Goal: Task Accomplishment & Management: Manage account settings

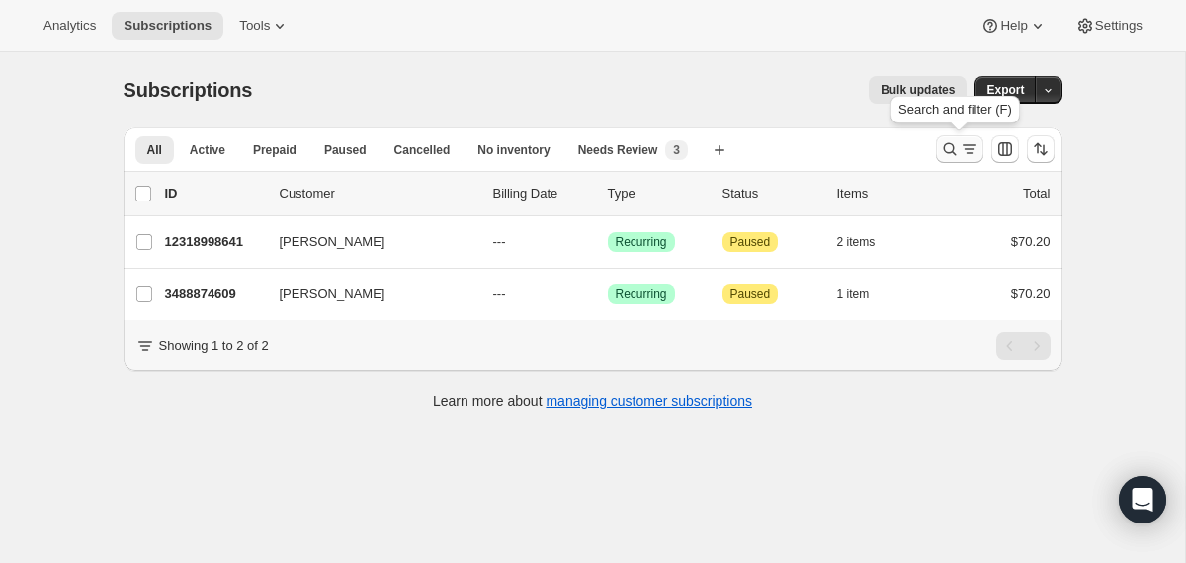
click at [949, 147] on icon "Search and filter results" at bounding box center [950, 149] width 20 height 20
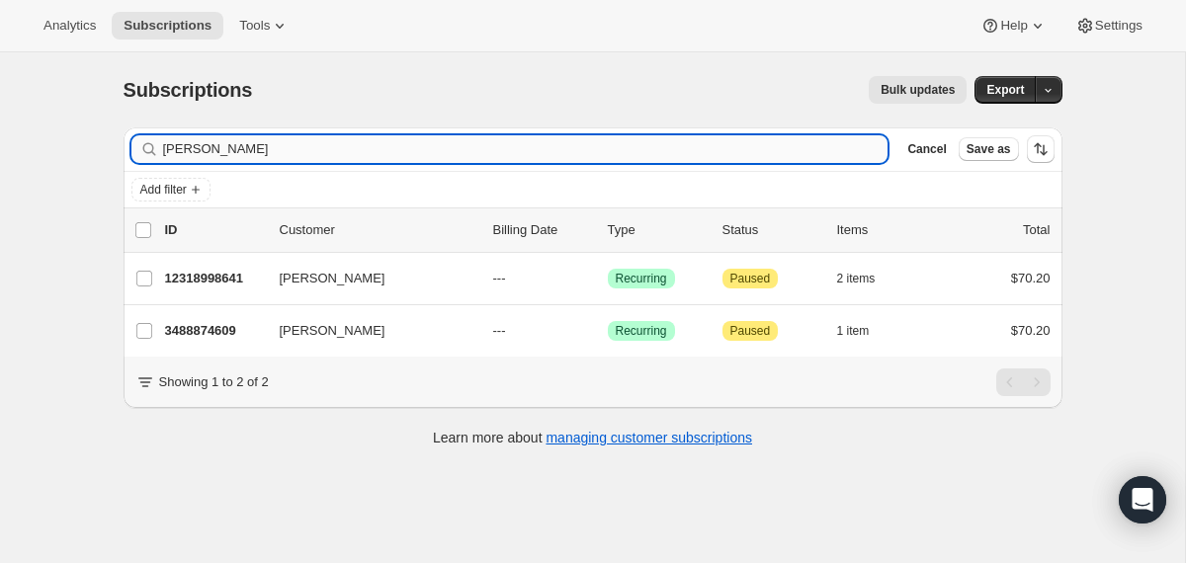
click at [684, 152] on input "[PERSON_NAME]" at bounding box center [526, 149] width 726 height 28
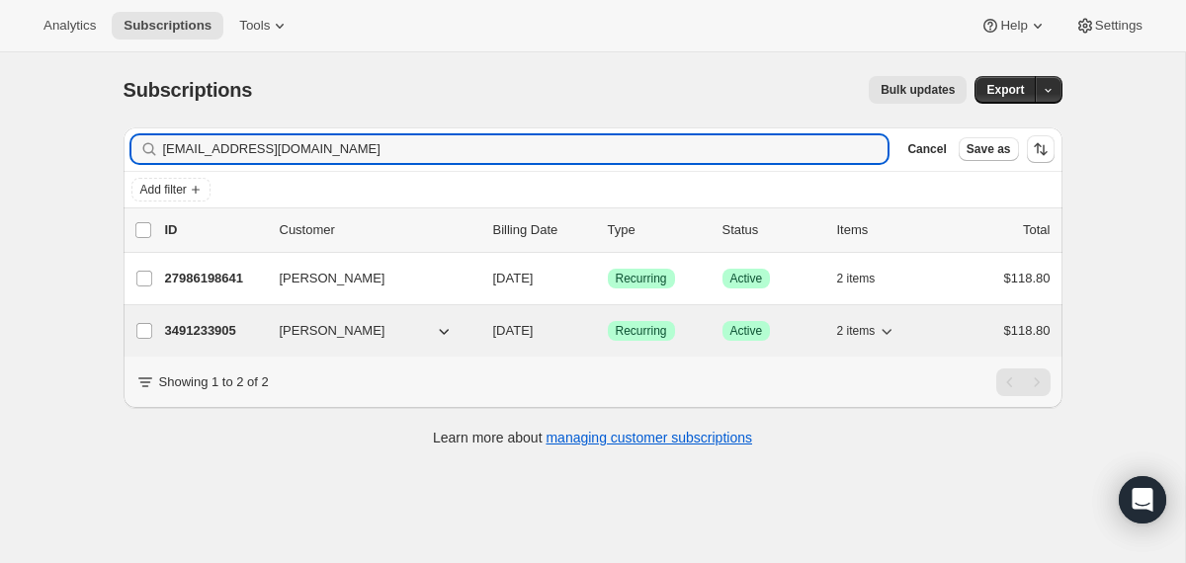
type input "[EMAIL_ADDRESS][DOMAIN_NAME]"
click at [491, 338] on div "3491233905 [PERSON_NAME] [DATE] Success Recurring Success Active 2 items $118.80" at bounding box center [608, 331] width 886 height 28
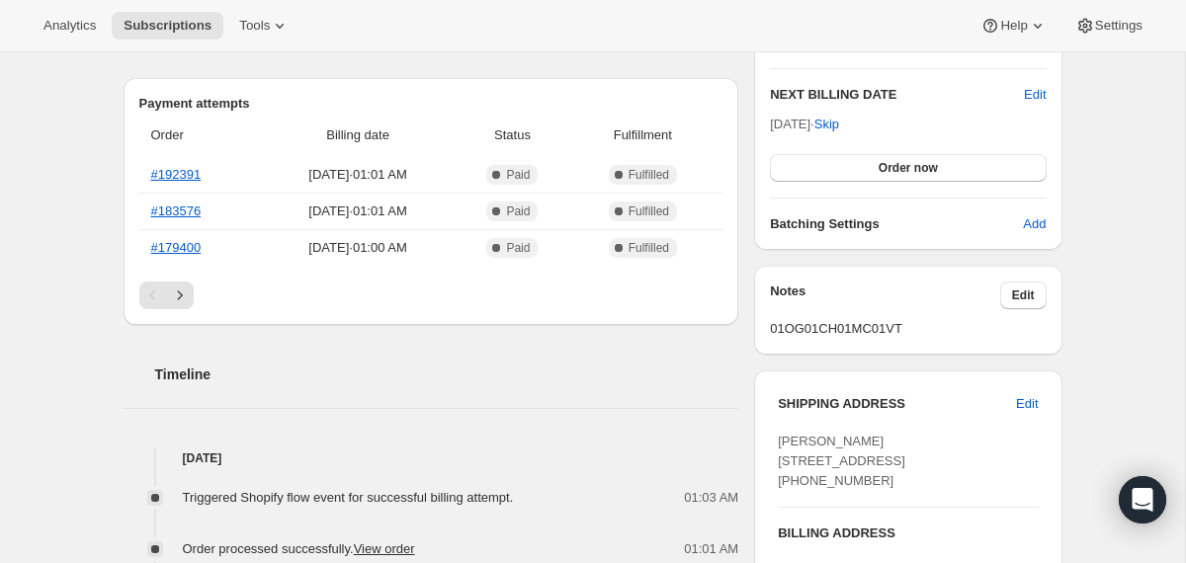
scroll to position [496, 0]
click at [181, 293] on icon "Next" at bounding box center [180, 295] width 20 height 20
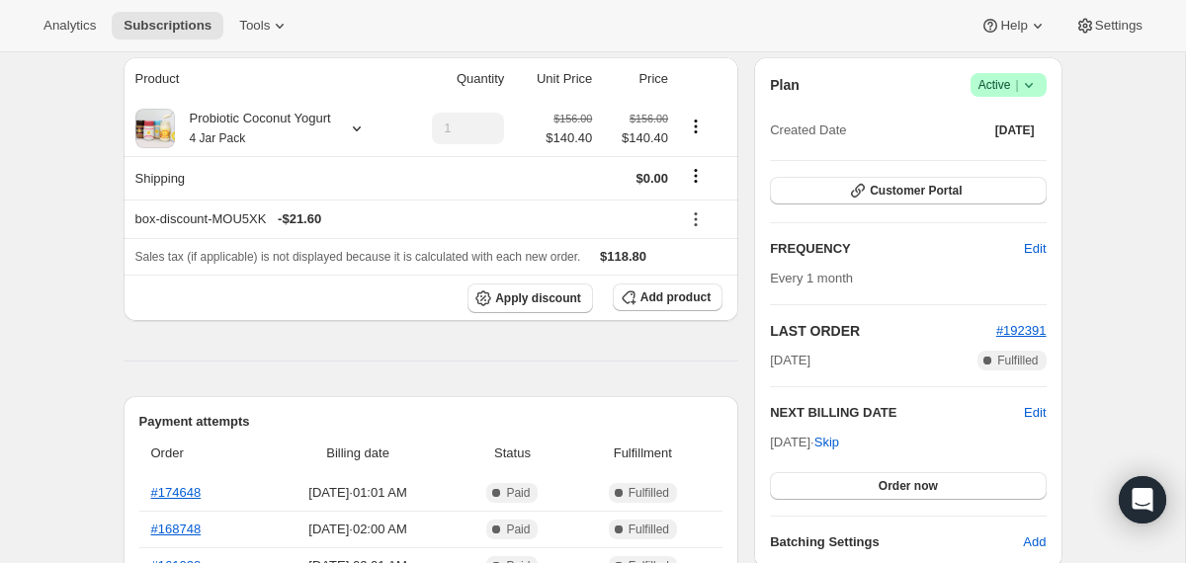
scroll to position [0, 0]
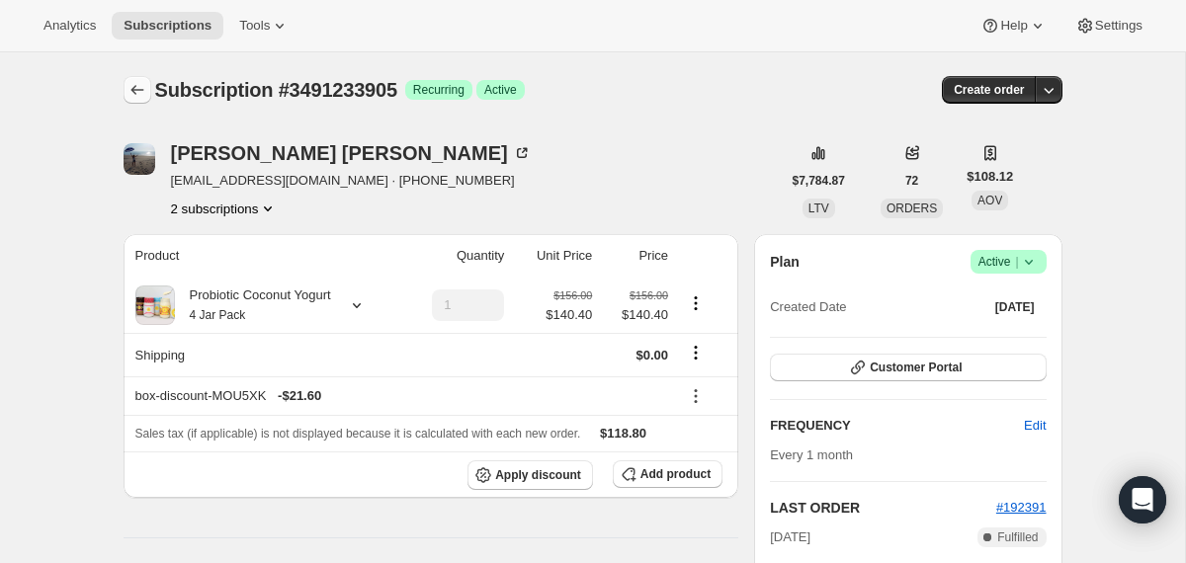
click at [132, 90] on icon "Subscriptions" at bounding box center [136, 90] width 13 height 10
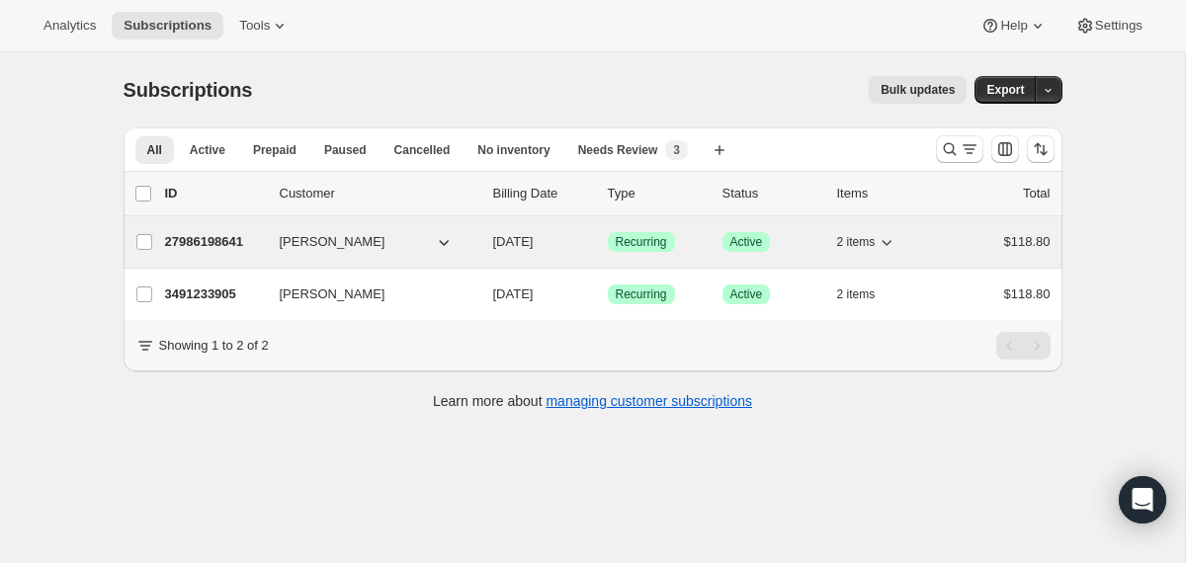
click at [489, 245] on div "27986198641 [PERSON_NAME] [DATE] Success Recurring Success Active 2 items $118.…" at bounding box center [608, 242] width 886 height 28
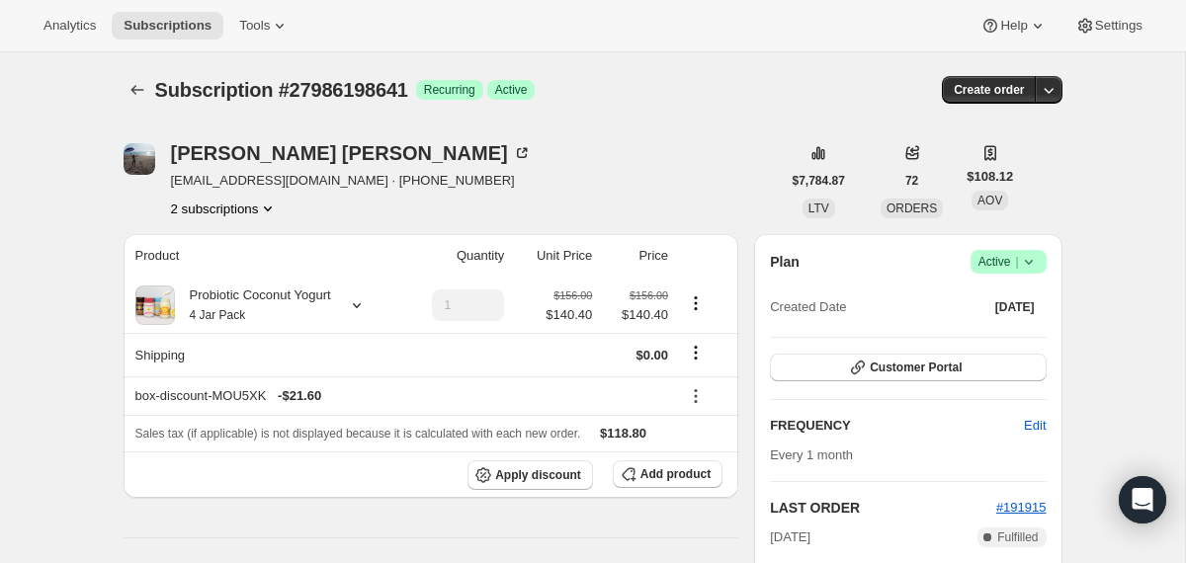
scroll to position [1, 0]
click at [130, 95] on icon "Subscriptions" at bounding box center [138, 89] width 20 height 20
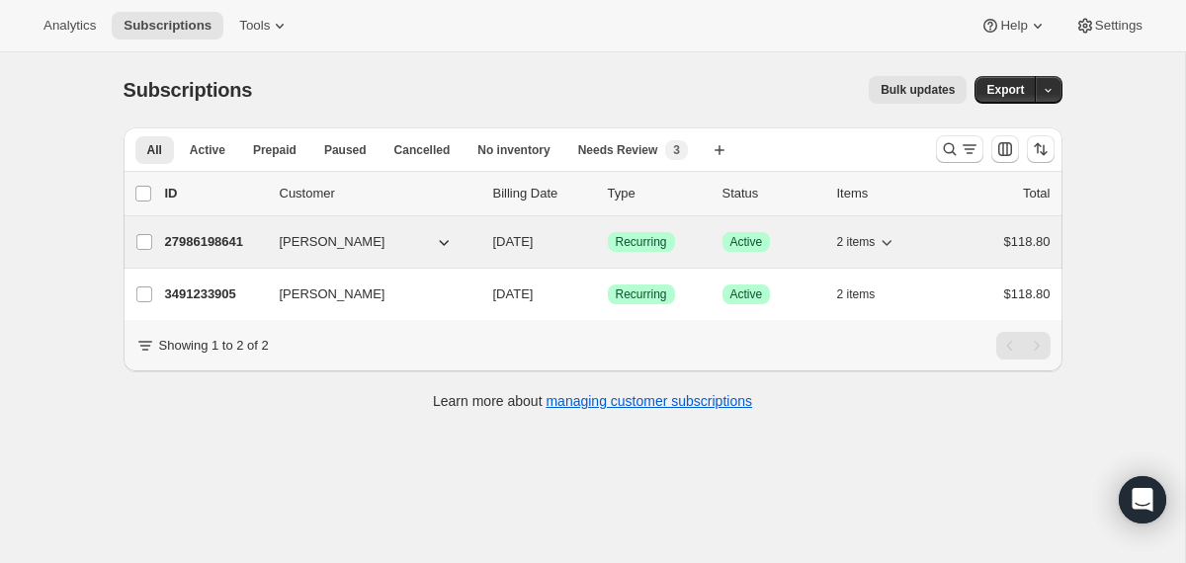
click at [485, 234] on div "27986198641 [PERSON_NAME] [DATE] Success Recurring Success Active 2 items $118.…" at bounding box center [608, 242] width 886 height 28
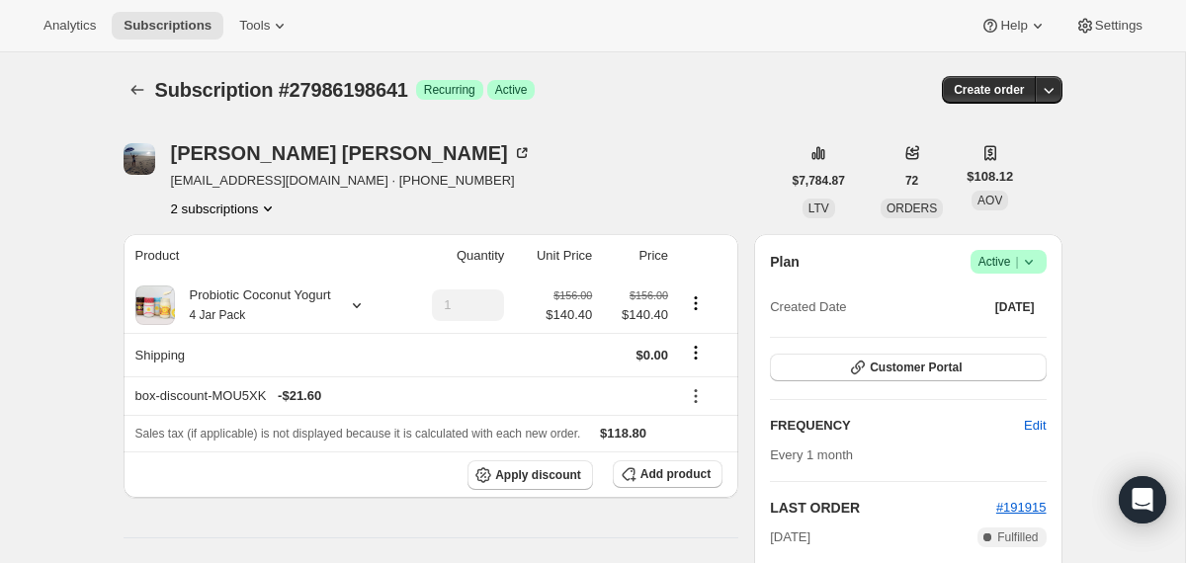
click at [1029, 267] on icon at bounding box center [1029, 262] width 20 height 20
click at [1030, 325] on span "Cancel subscription" at bounding box center [1001, 335] width 112 height 20
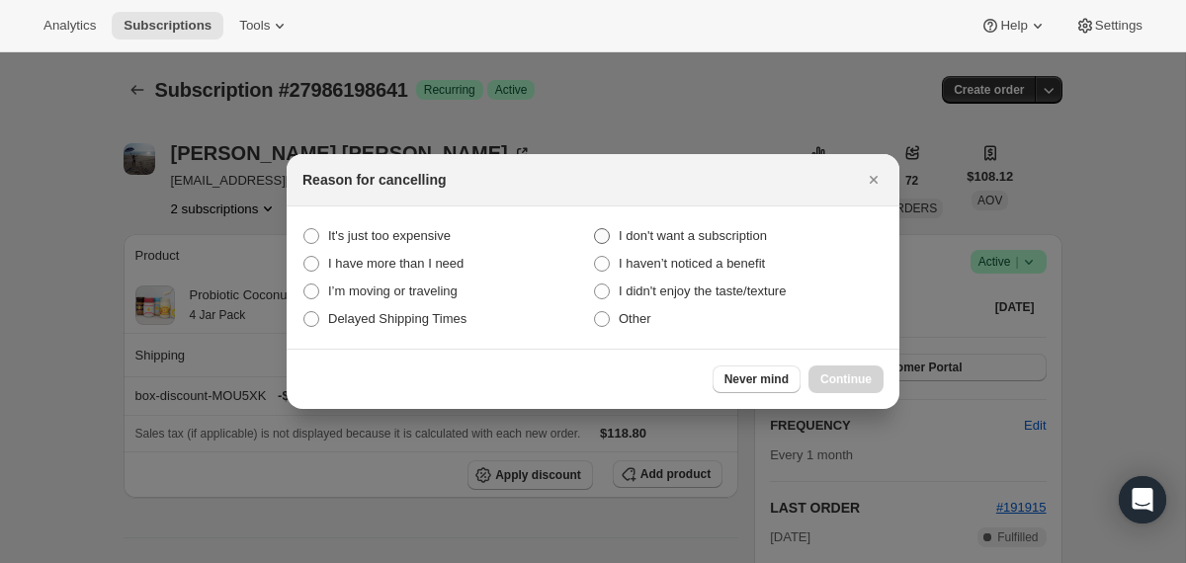
click at [767, 233] on span "I don't want a subscription" at bounding box center [693, 235] width 148 height 15
click at [595, 229] on subscription "I don't want a subscription" at bounding box center [594, 228] width 1 height 1
radio subscription "true"
click at [849, 380] on span "Continue" at bounding box center [845, 380] width 51 height 16
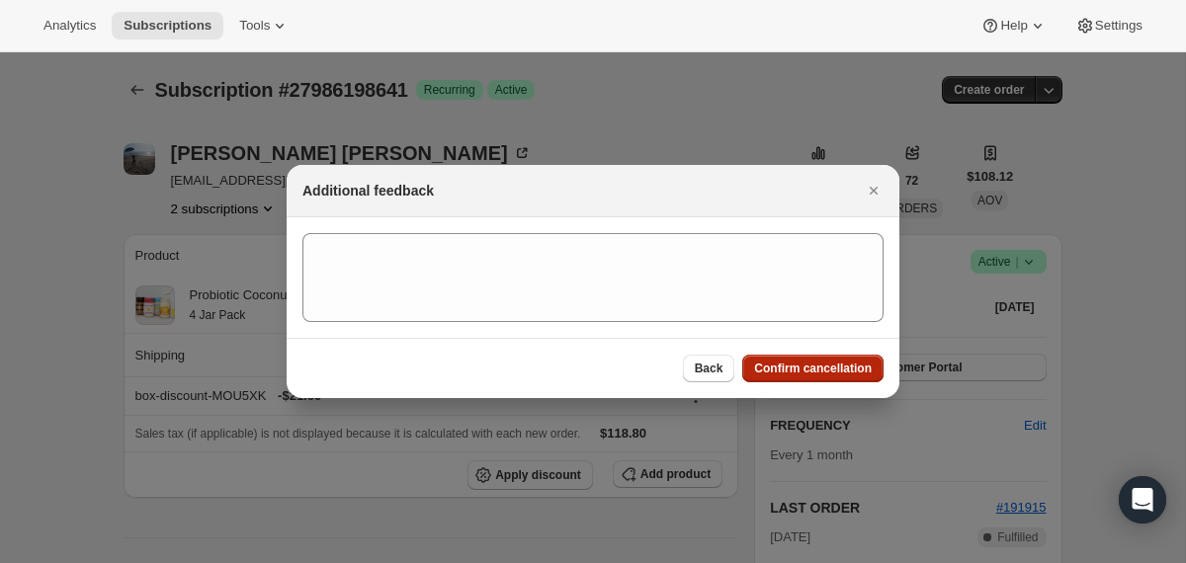
click at [832, 360] on button "Confirm cancellation" at bounding box center [812, 369] width 141 height 28
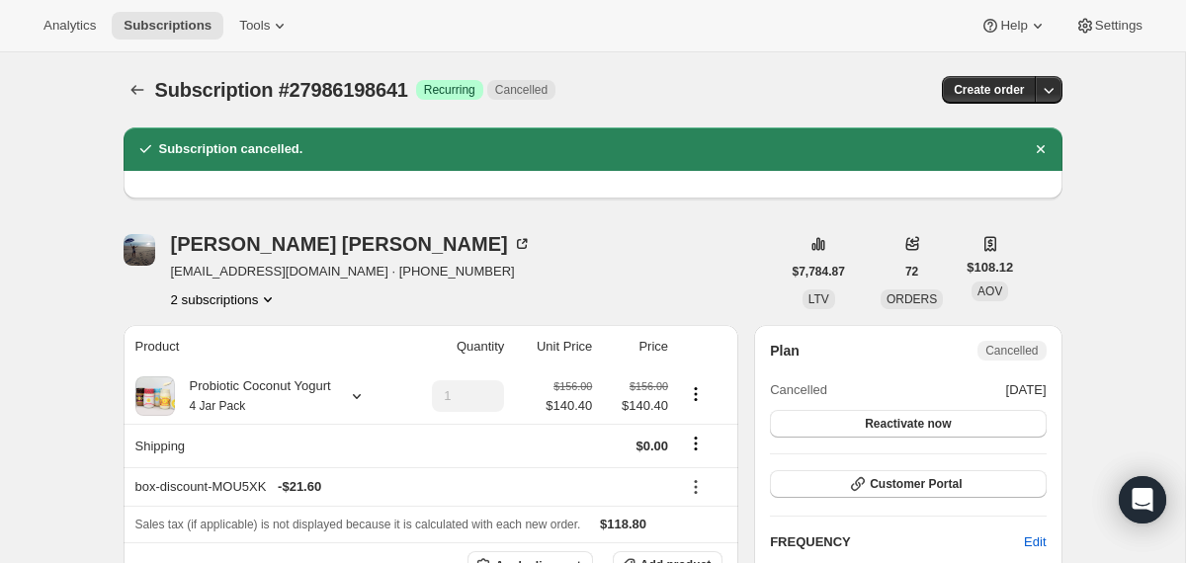
click at [336, 85] on span "Subscription #27986198641" at bounding box center [281, 90] width 253 height 22
copy span "27986198641"
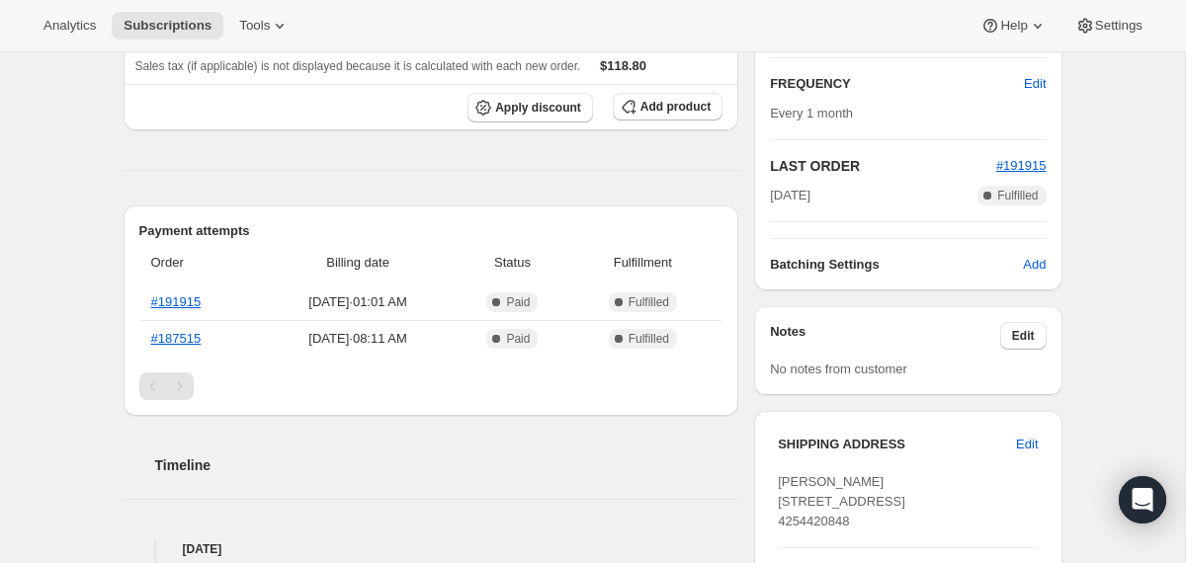
scroll to position [460, 0]
click at [187, 342] on link "#187515" at bounding box center [176, 337] width 50 height 15
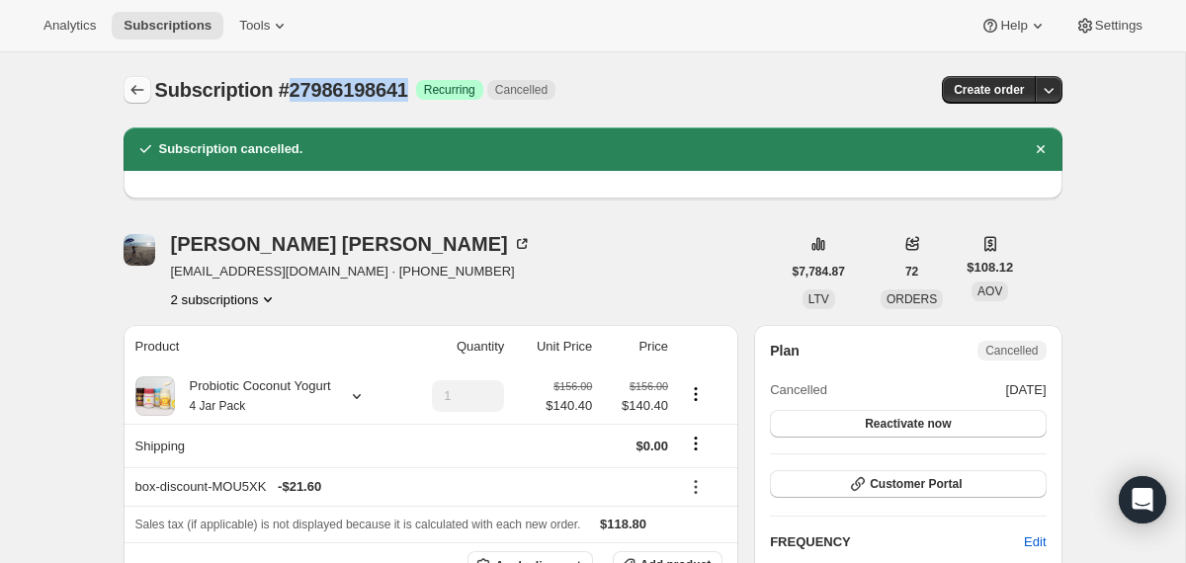
click at [143, 88] on icon "Subscriptions" at bounding box center [138, 90] width 20 height 20
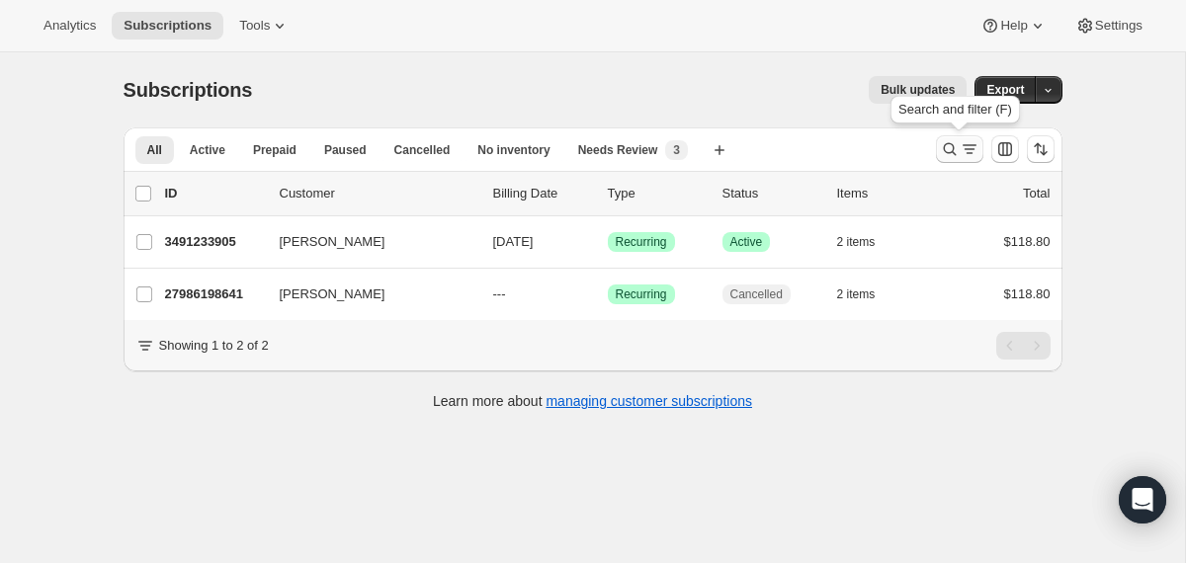
click at [947, 148] on icon "Search and filter results" at bounding box center [950, 149] width 20 height 20
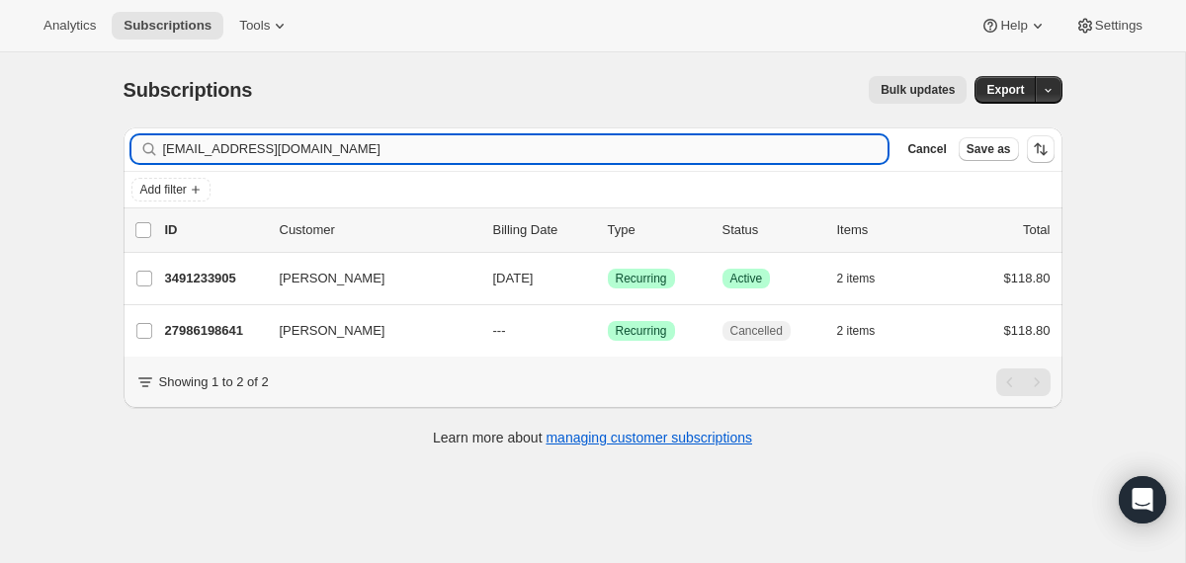
click at [694, 151] on input "[EMAIL_ADDRESS][DOMAIN_NAME]" at bounding box center [526, 149] width 726 height 28
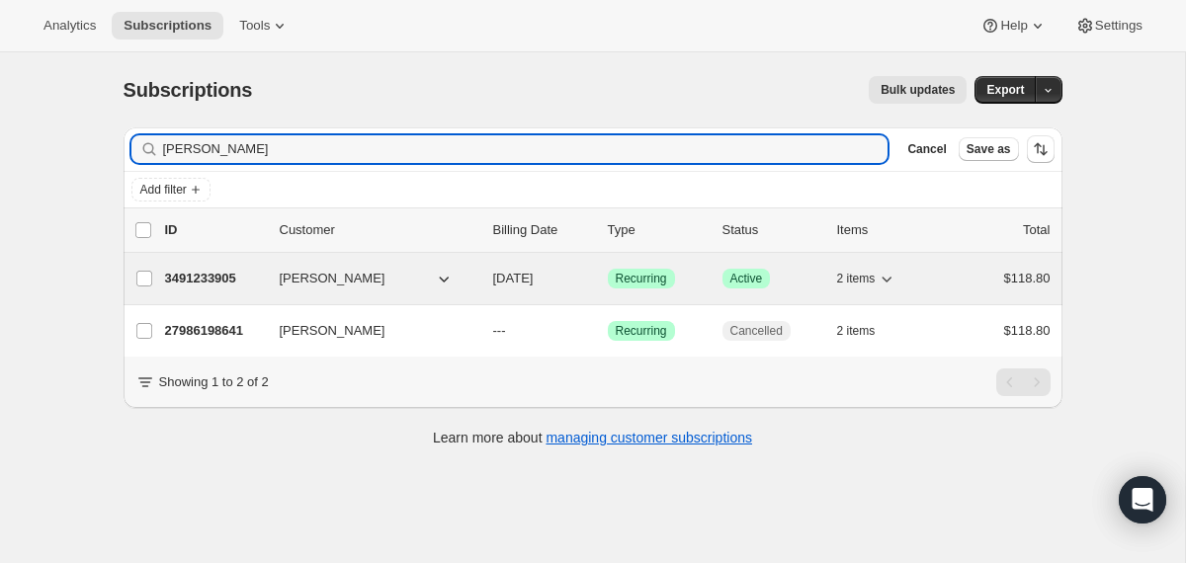
type input "[PERSON_NAME]"
click at [479, 271] on div "3491233905 [PERSON_NAME] [DATE] Success Recurring Success Active 2 items $118.80" at bounding box center [608, 279] width 886 height 28
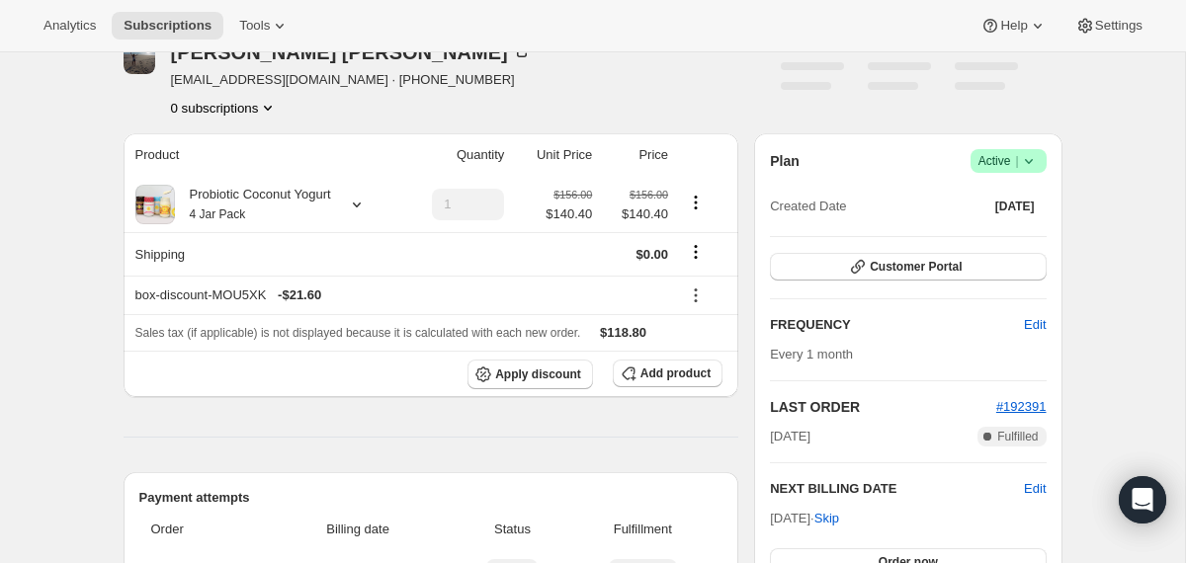
scroll to position [103, 0]
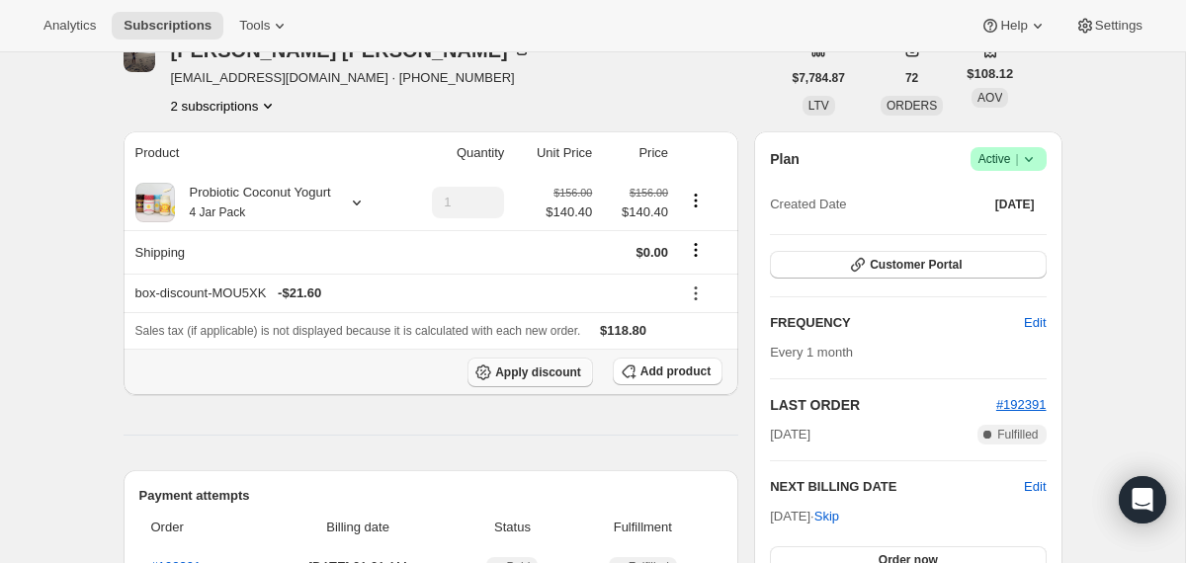
click at [523, 374] on span "Apply discount" at bounding box center [538, 373] width 86 height 16
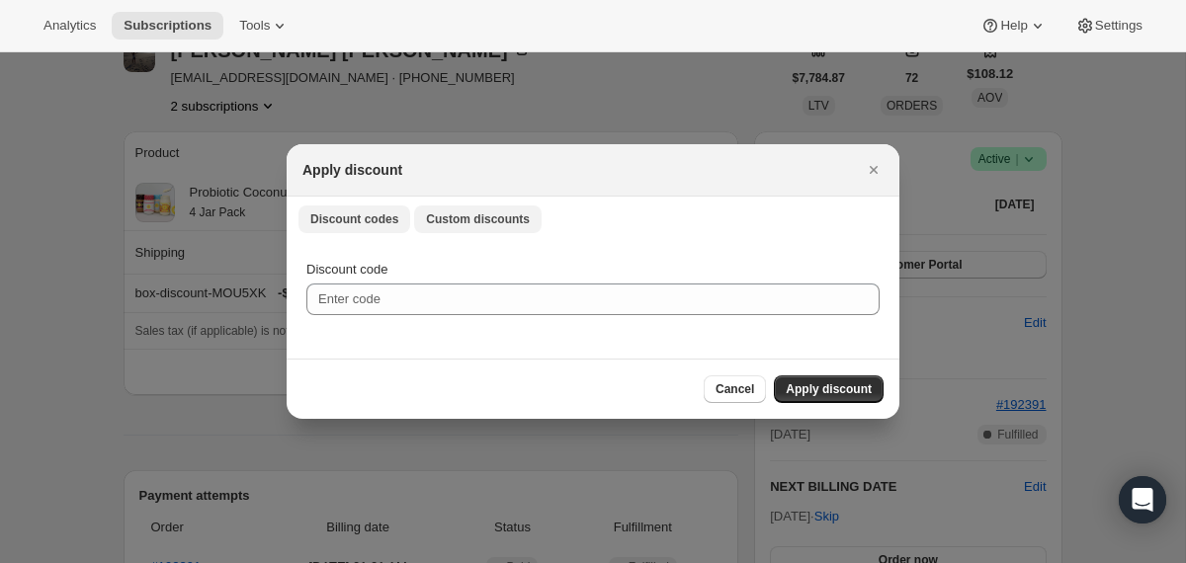
click at [493, 223] on span "Custom discounts" at bounding box center [478, 220] width 104 height 16
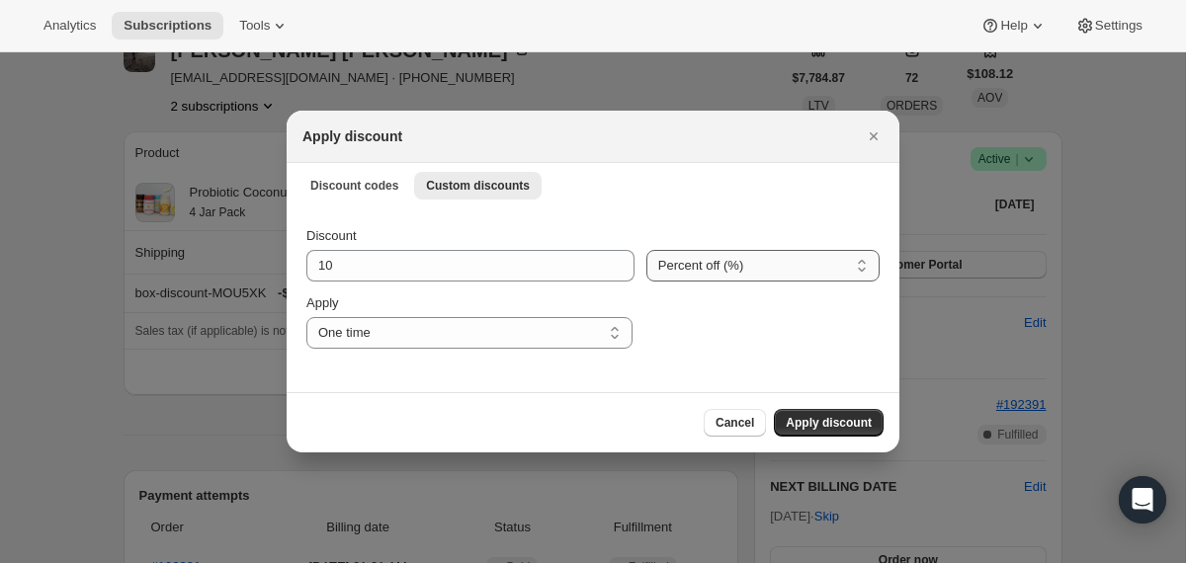
click at [737, 265] on select "Percent off (%) Amount off ($)" at bounding box center [762, 266] width 233 height 32
select select "fixed"
click at [646, 250] on select "Percent off (%) Amount off ($)" at bounding box center [762, 266] width 233 height 32
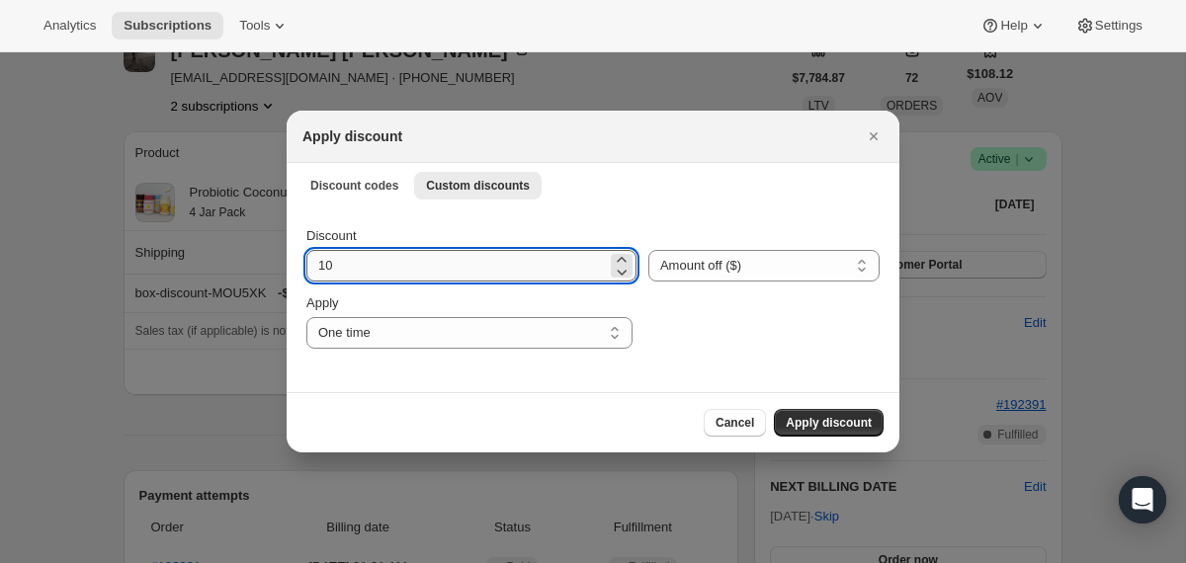
click at [518, 258] on input "10" at bounding box center [456, 266] width 301 height 32
type input "118.8"
click at [839, 428] on span "Apply discount" at bounding box center [829, 423] width 86 height 16
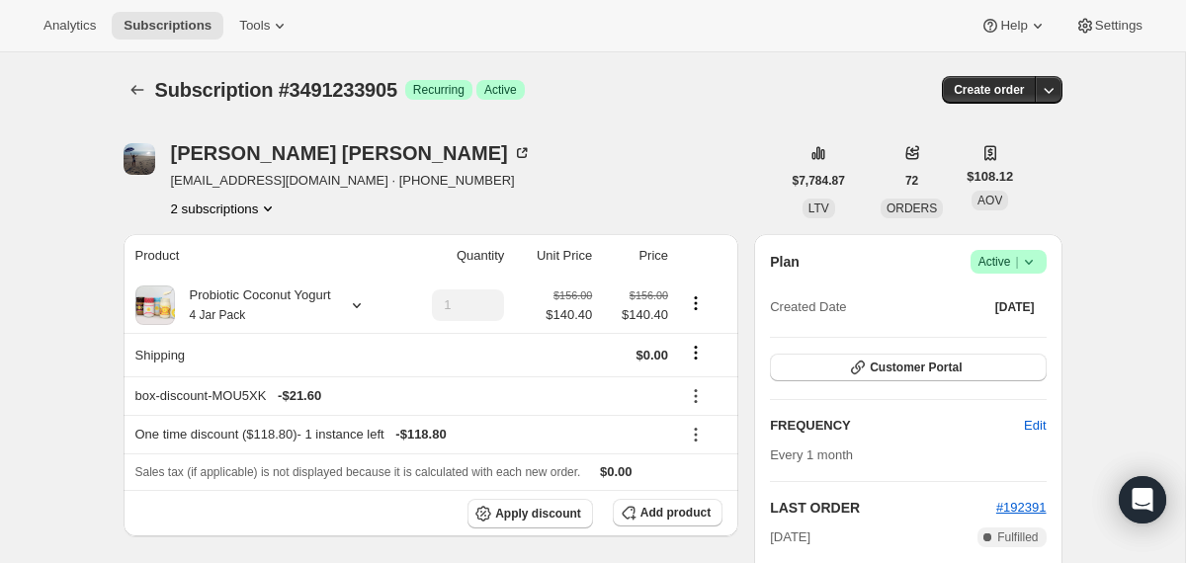
click at [335, 95] on span "Subscription #3491233905" at bounding box center [276, 90] width 242 height 22
copy span "3491233905"
click at [134, 91] on icon "Subscriptions" at bounding box center [138, 90] width 20 height 20
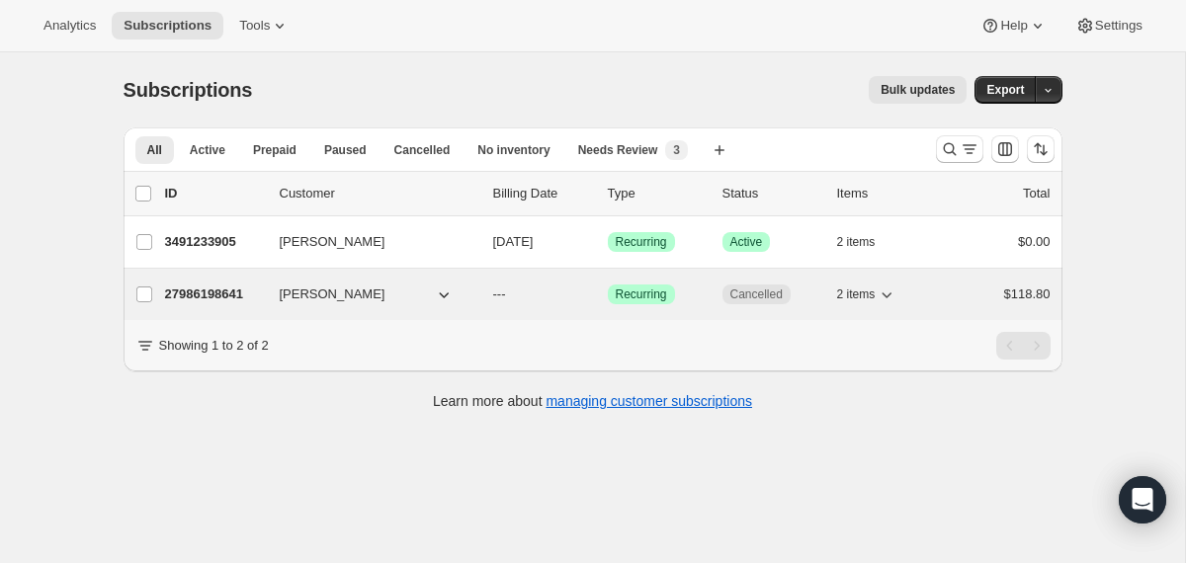
click at [482, 290] on div "27986198641 [PERSON_NAME] --- Success Recurring Cancelled 2 items $118.80" at bounding box center [608, 295] width 886 height 28
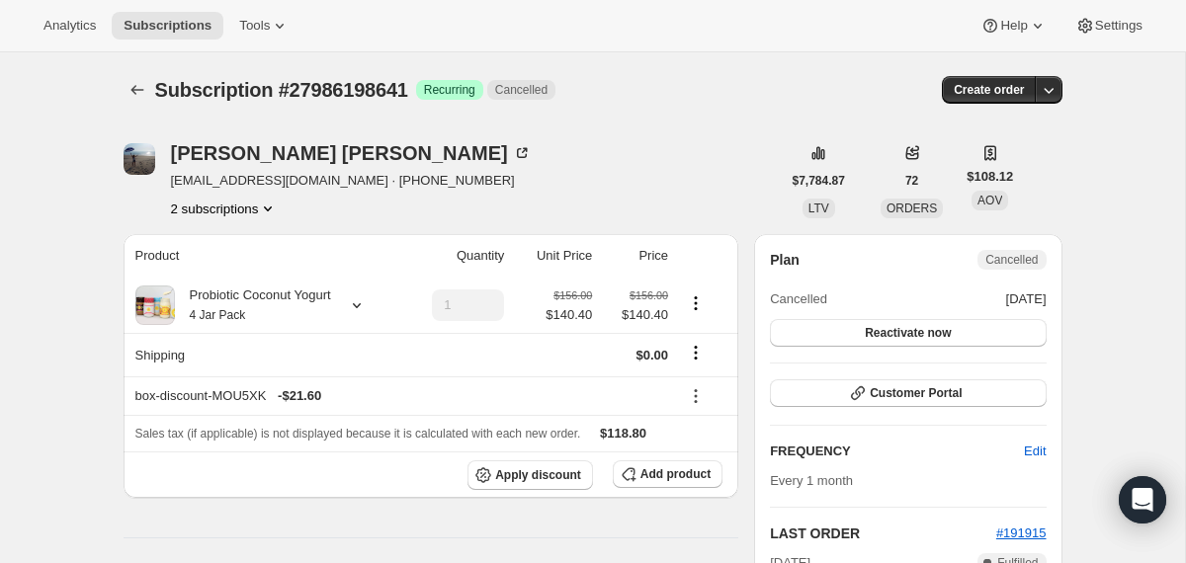
click at [318, 94] on span "Subscription #27986198641" at bounding box center [281, 90] width 253 height 22
copy span "27986198641"
click at [142, 92] on icon "Subscriptions" at bounding box center [138, 90] width 20 height 20
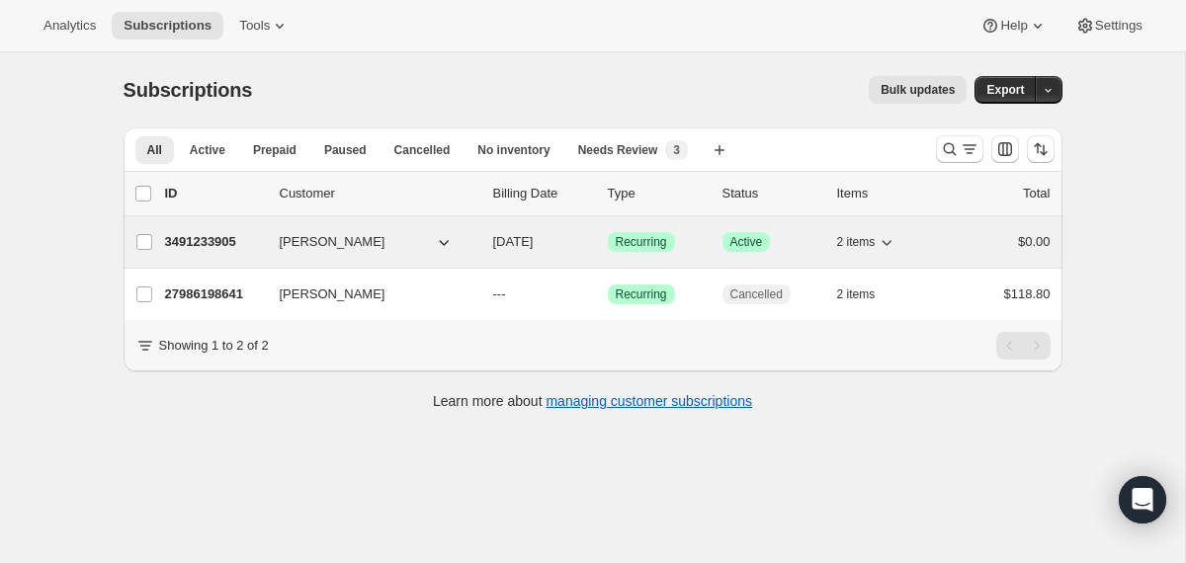
click at [481, 242] on div "3491233905 [PERSON_NAME] [DATE] Success Recurring Success Active 2 items $0.00" at bounding box center [608, 242] width 886 height 28
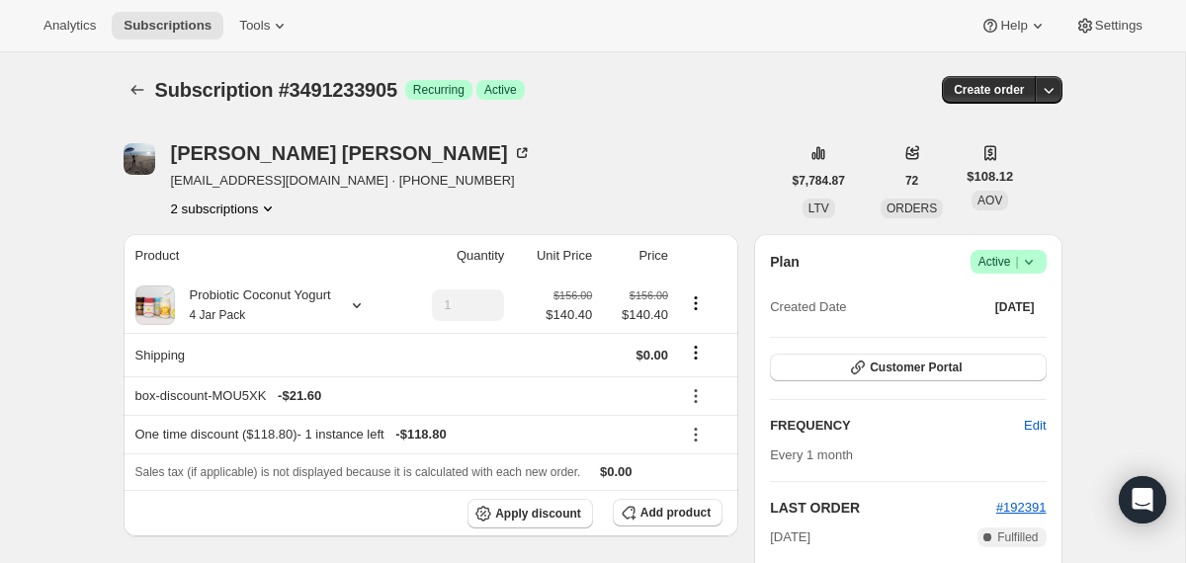
click at [357, 100] on span "Subscription #3491233905" at bounding box center [276, 90] width 242 height 22
click at [357, 98] on span "Subscription #3491233905" at bounding box center [276, 90] width 242 height 22
copy span "3491233905"
click at [138, 87] on icon "Subscriptions" at bounding box center [138, 90] width 20 height 20
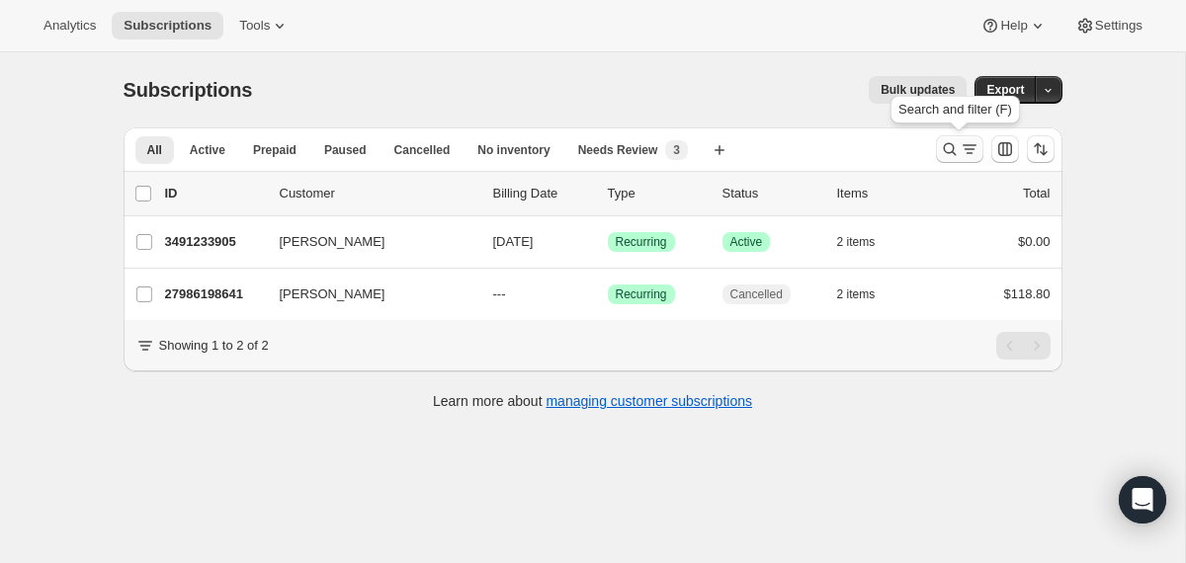
click at [944, 150] on icon "Search and filter results" at bounding box center [949, 149] width 13 height 13
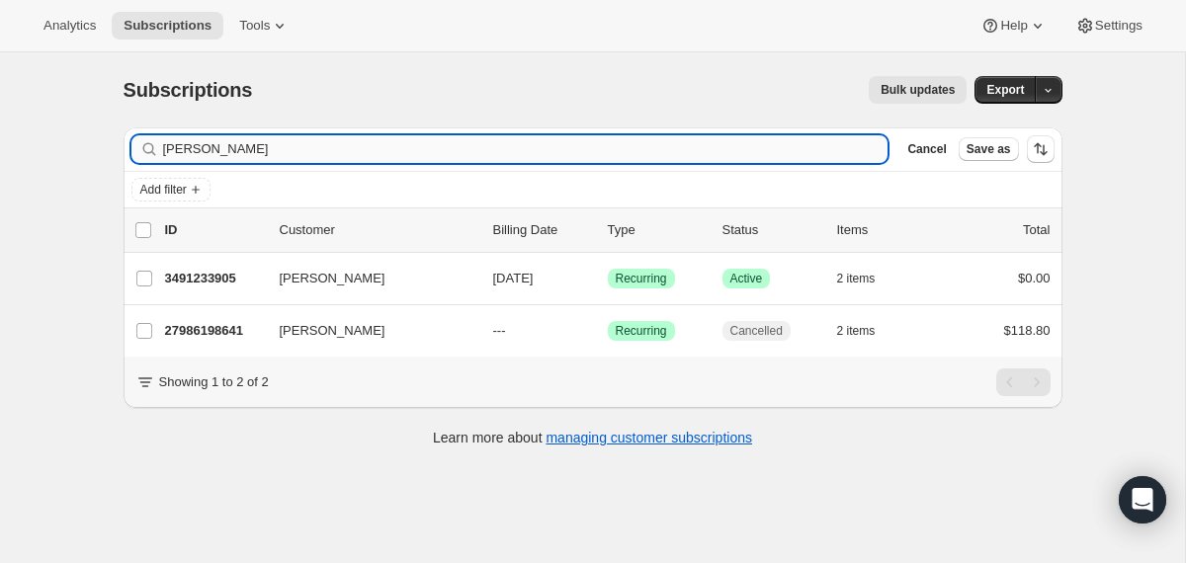
click at [646, 151] on input "[PERSON_NAME]" at bounding box center [526, 149] width 726 height 28
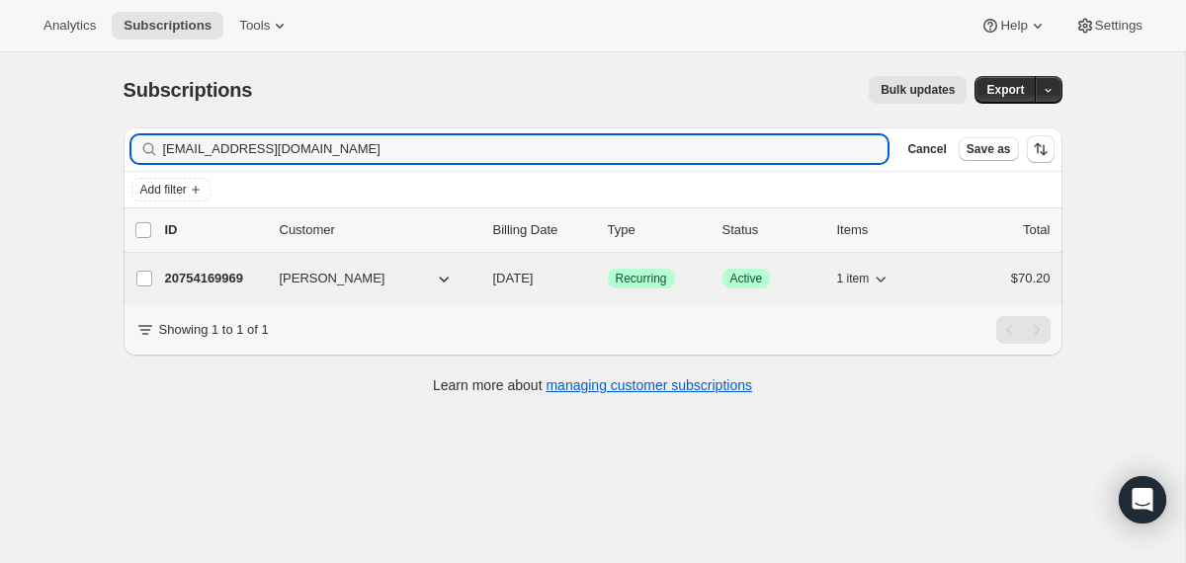
type input "[EMAIL_ADDRESS][DOMAIN_NAME]"
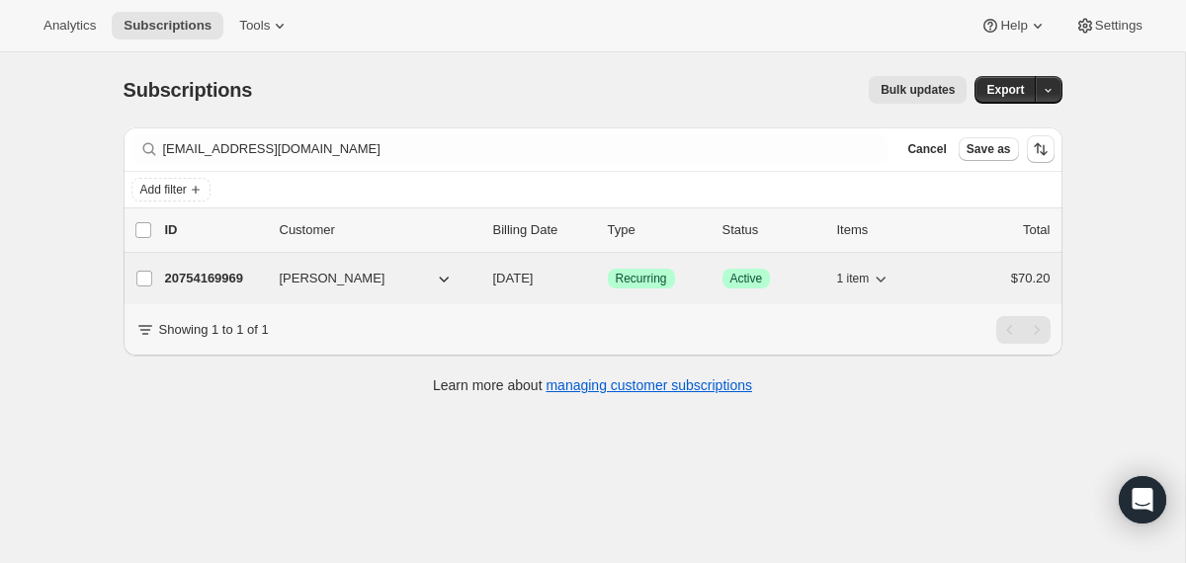
click at [488, 276] on div "20754169969 [PERSON_NAME] [DATE] Success Recurring Success Active 1 item $70.20" at bounding box center [608, 279] width 886 height 28
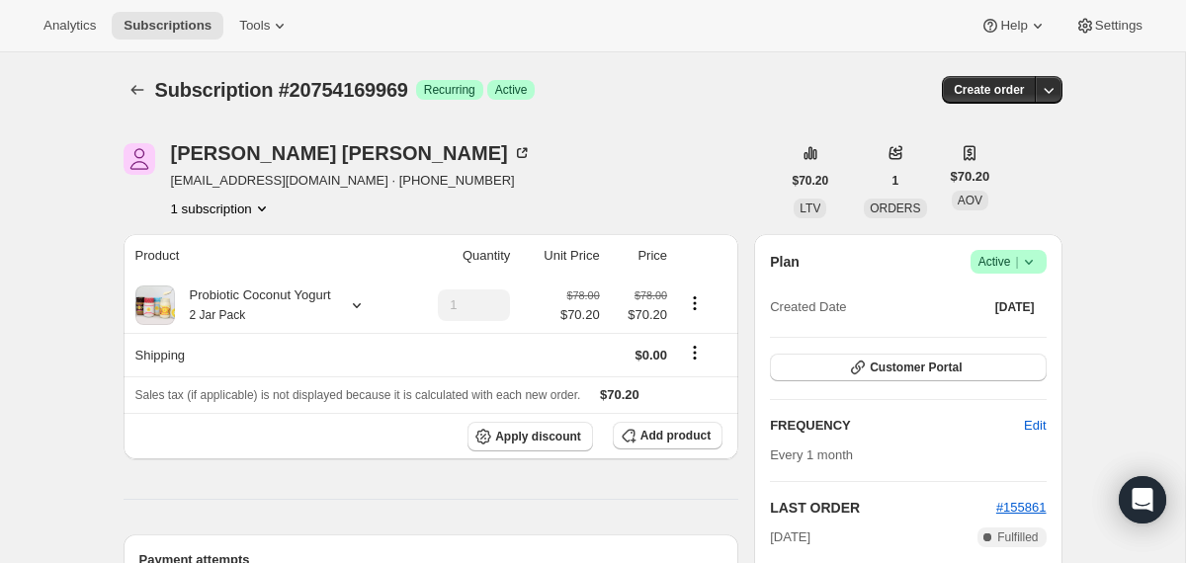
click at [1033, 265] on icon at bounding box center [1029, 262] width 20 height 20
click at [1008, 332] on span "Cancel subscription" at bounding box center [1001, 334] width 112 height 15
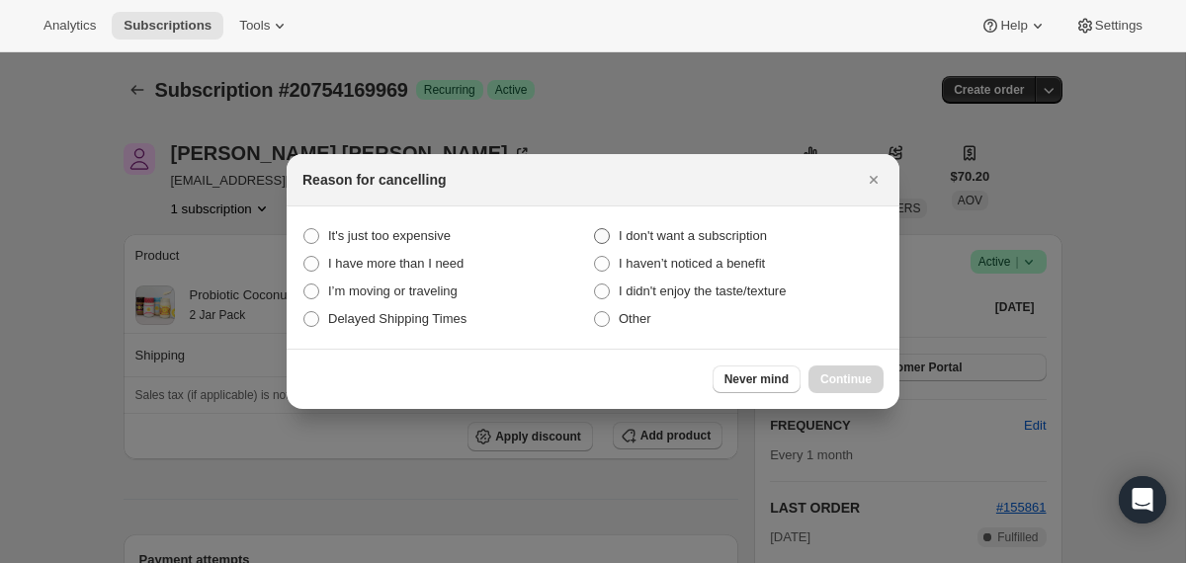
click at [742, 231] on span "I don't want a subscription" at bounding box center [693, 235] width 148 height 15
click at [595, 229] on subscription "I don't want a subscription" at bounding box center [594, 228] width 1 height 1
radio subscription "true"
click at [857, 379] on span "Continue" at bounding box center [845, 380] width 51 height 16
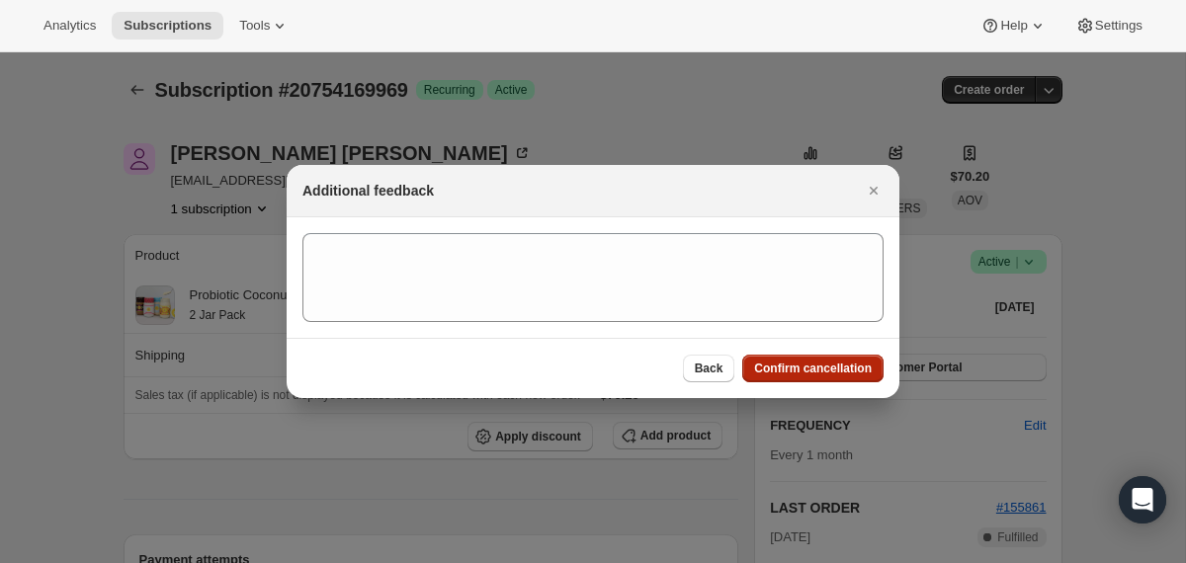
click at [849, 370] on span "Confirm cancellation" at bounding box center [813, 369] width 118 height 16
